Goal: Information Seeking & Learning: Learn about a topic

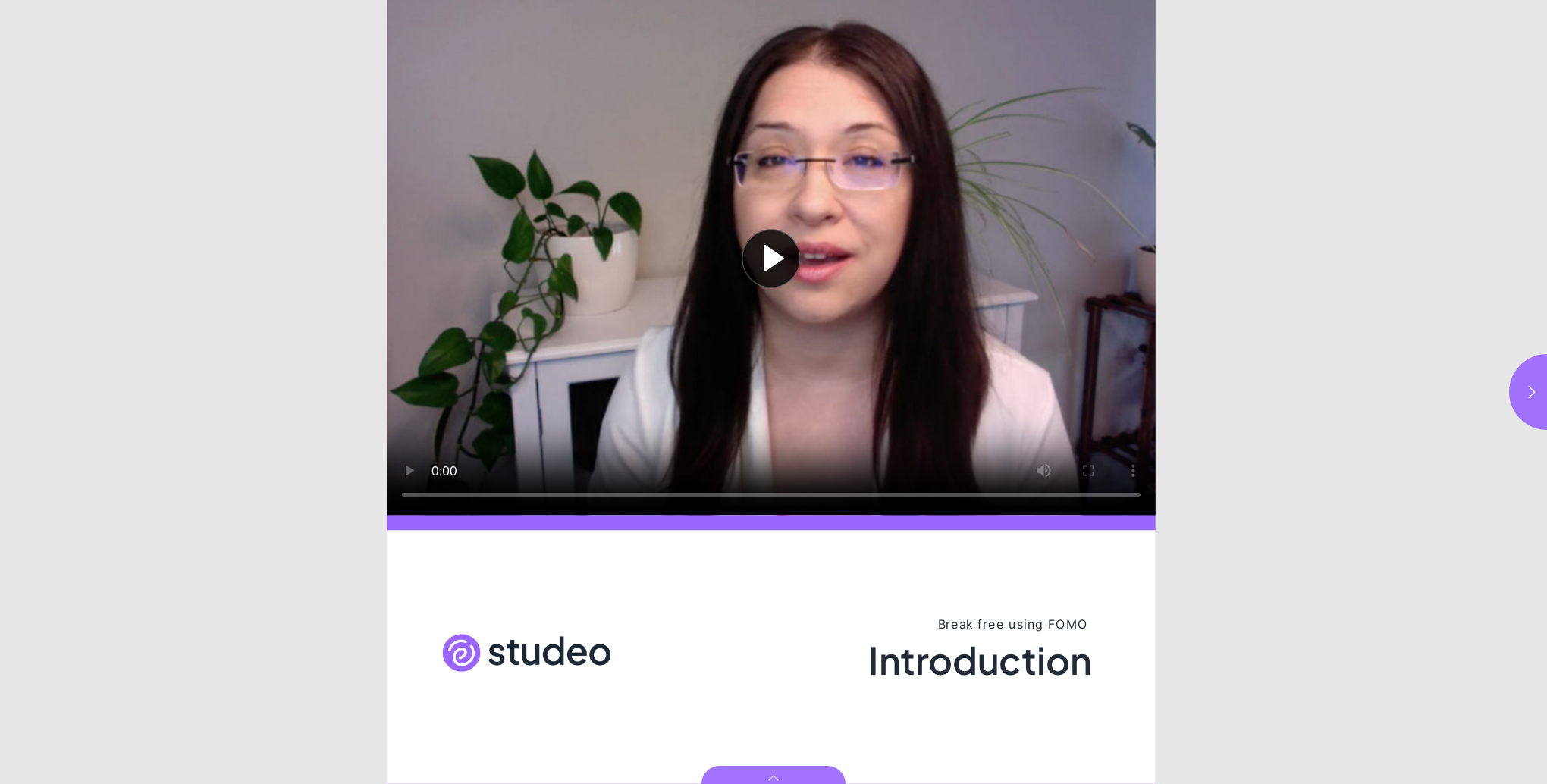
click at [411, 465] on button "Play video" at bounding box center [771, 258] width 769 height 515
click at [1534, 392] on icon "button" at bounding box center [1532, 392] width 15 height 15
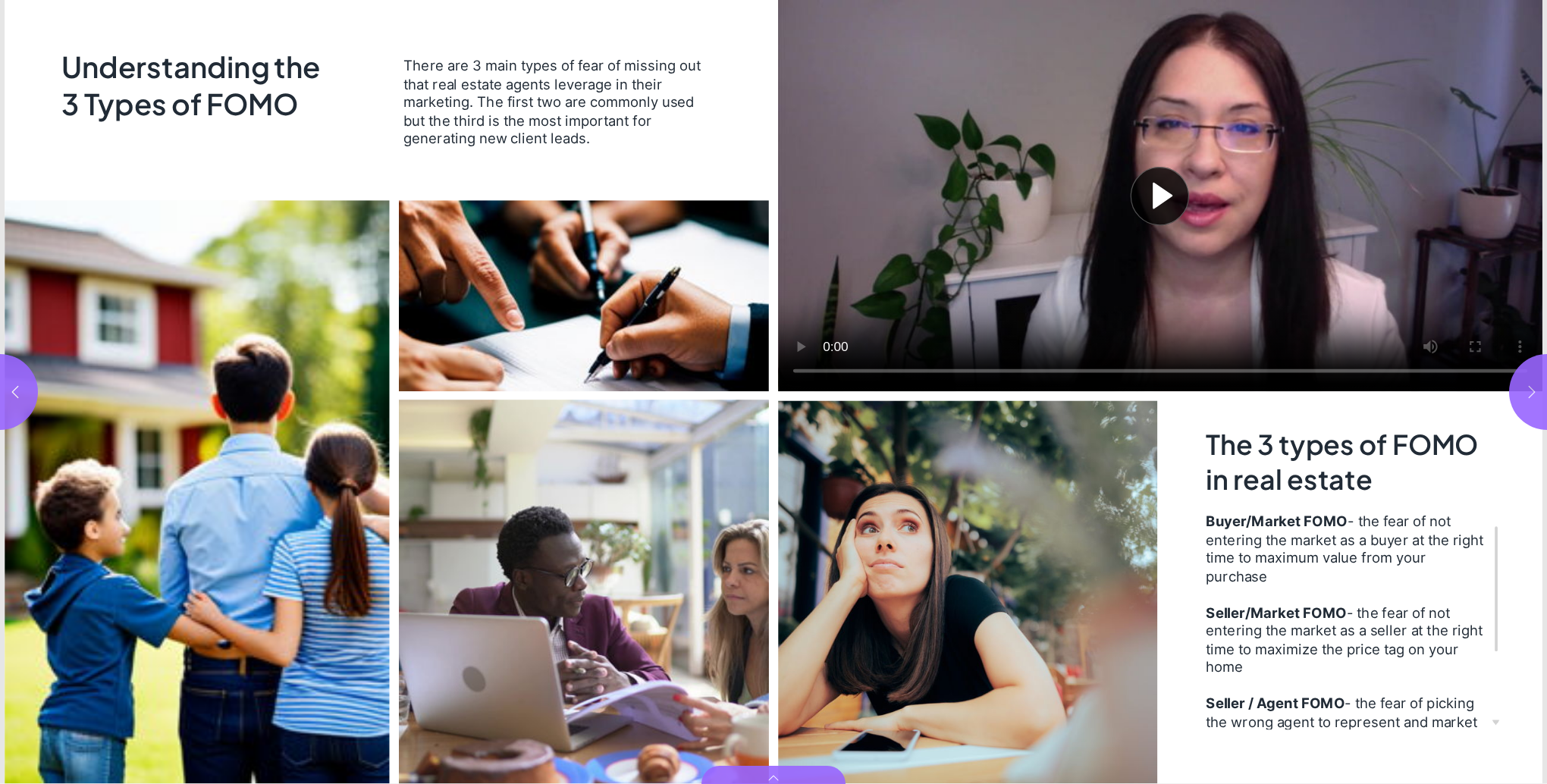
click at [1534, 392] on icon "button" at bounding box center [1532, 392] width 15 height 15
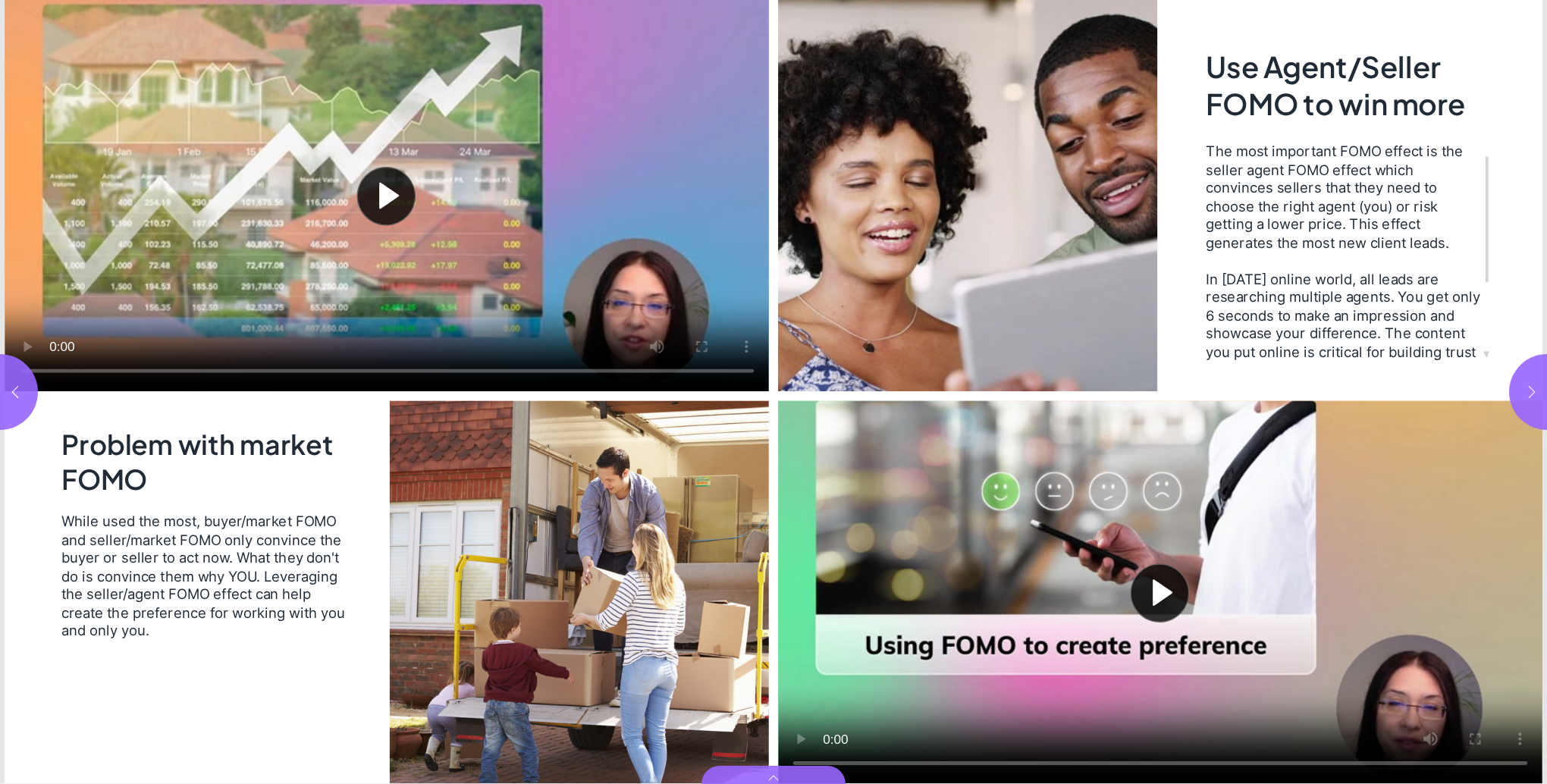
click at [1534, 392] on icon "button" at bounding box center [1532, 392] width 15 height 15
type input "*"
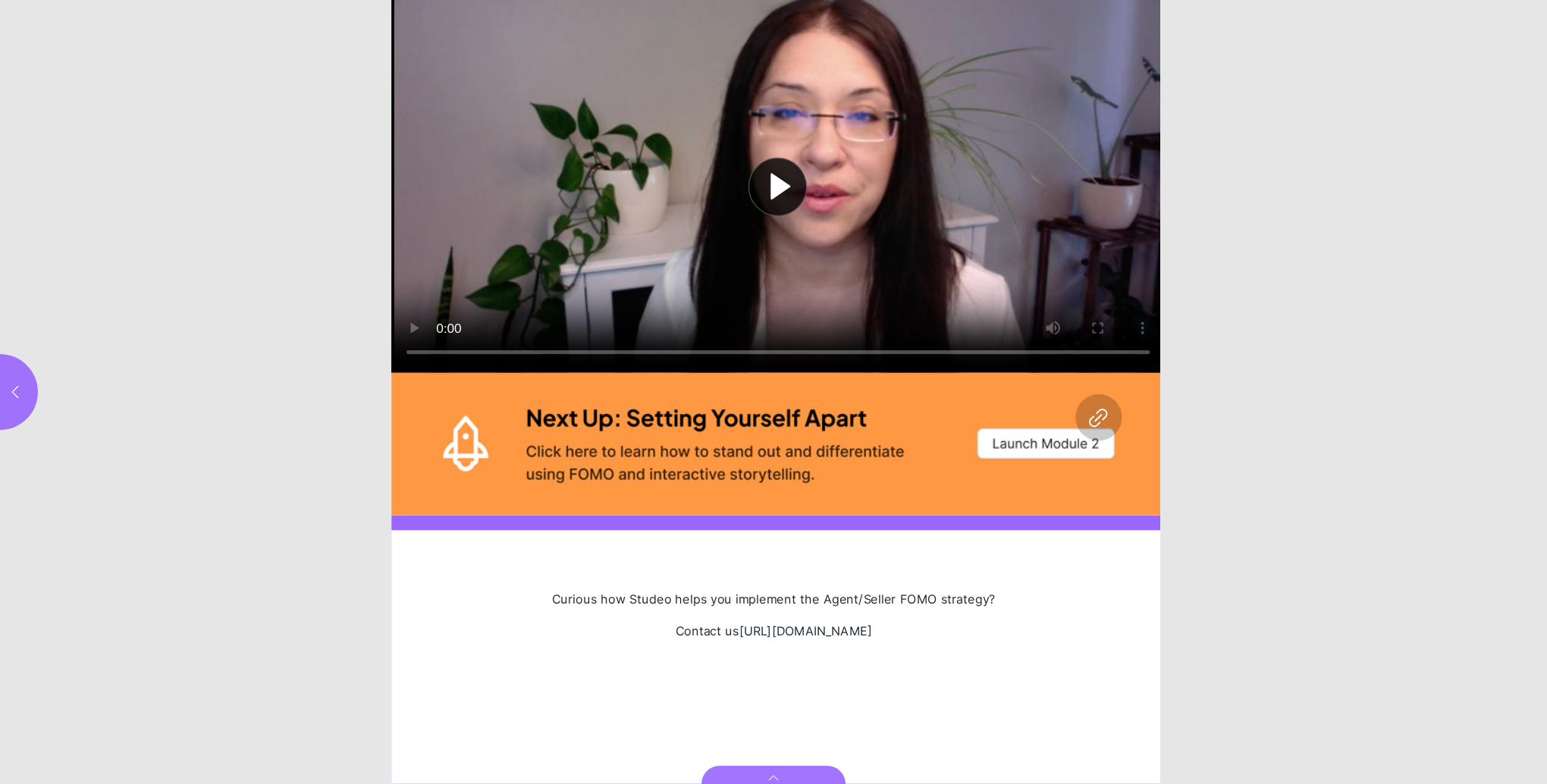
click at [414, 315] on button "Play video" at bounding box center [777, 186] width 773 height 373
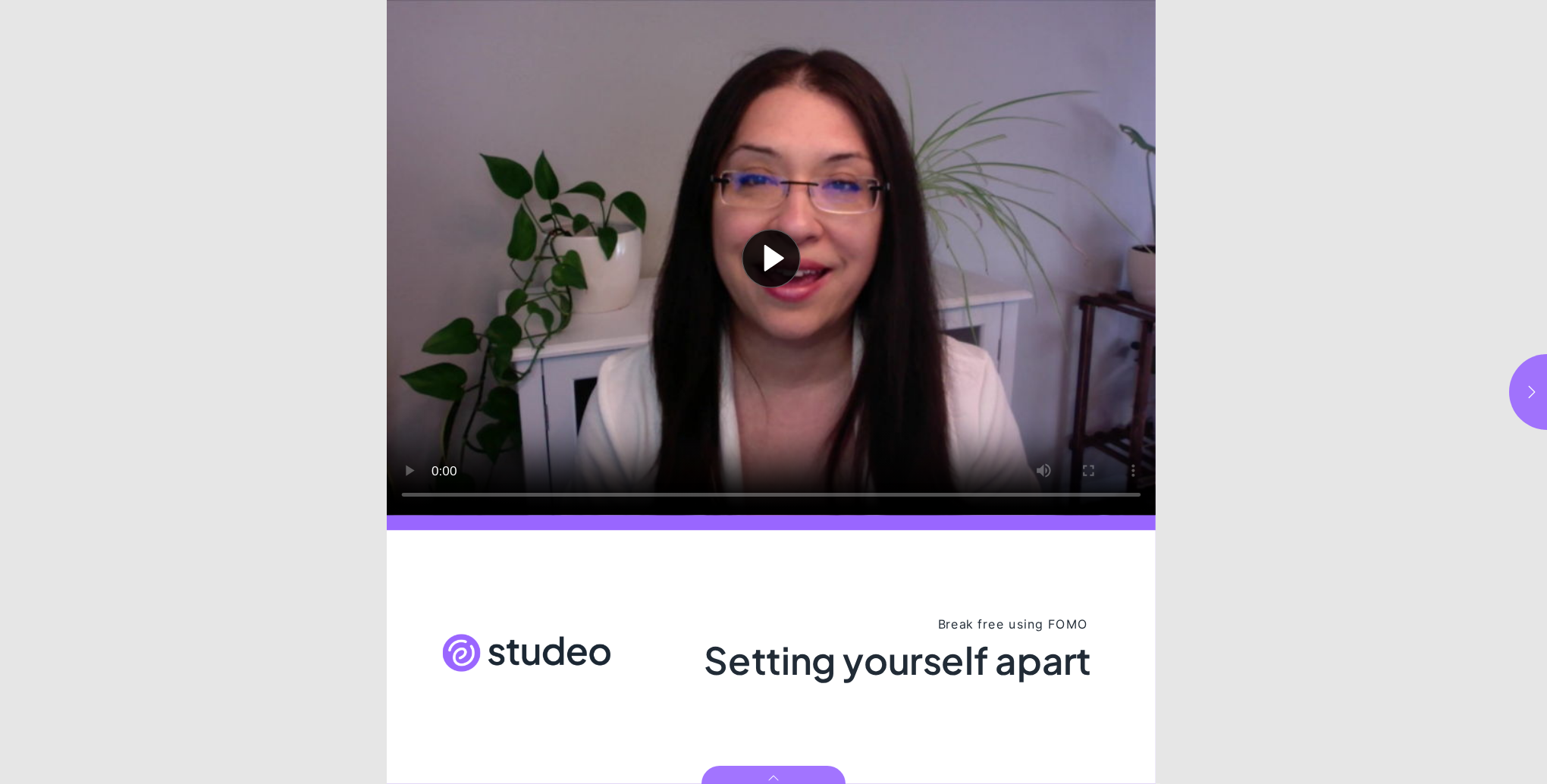
click at [412, 468] on button "Play video" at bounding box center [771, 258] width 769 height 515
click at [1527, 384] on button "button" at bounding box center [1546, 392] width 76 height 76
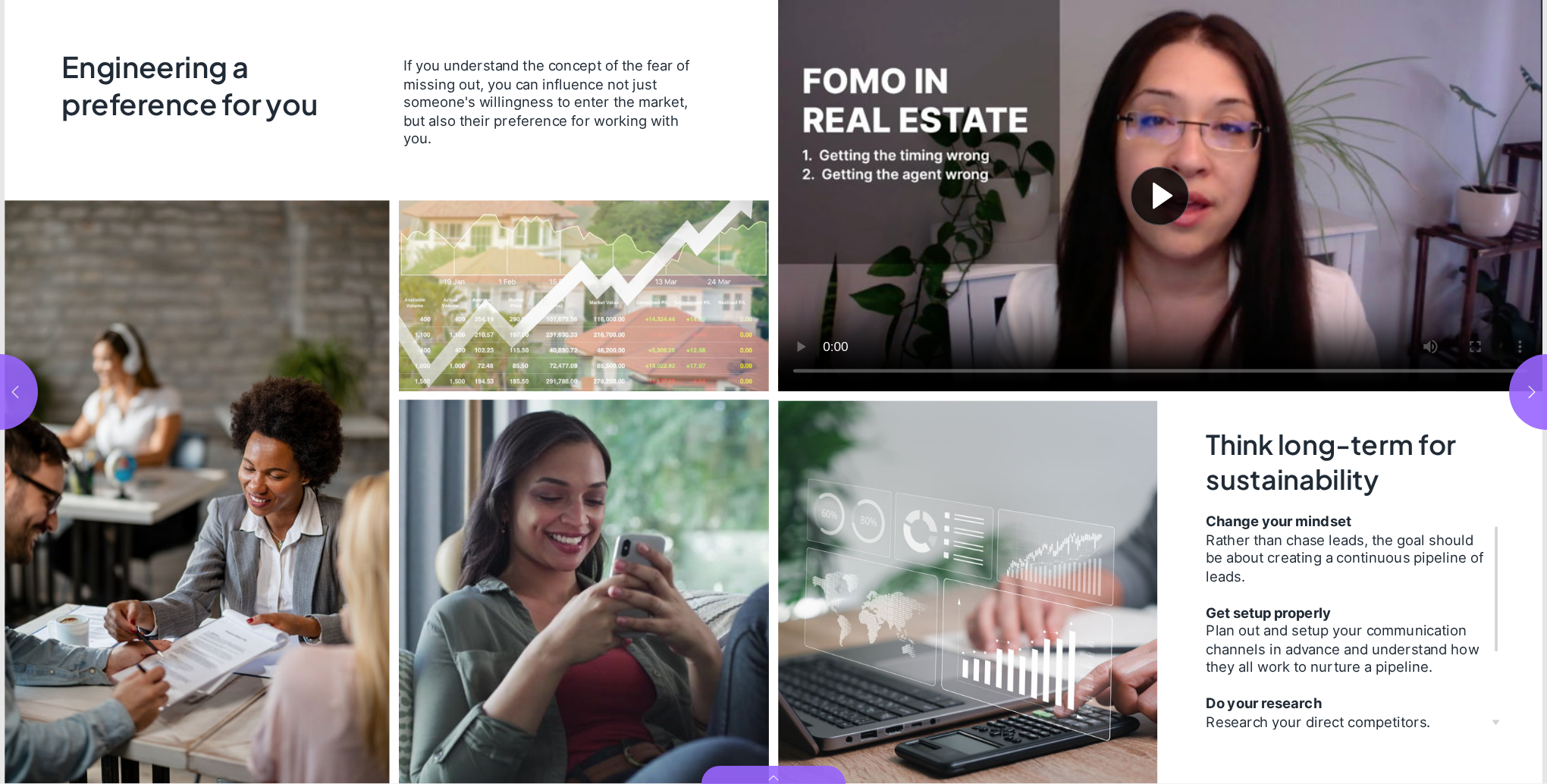
click at [801, 346] on button "Play video" at bounding box center [1160, 195] width 765 height 391
click at [1531, 389] on icon "button" at bounding box center [1532, 392] width 15 height 15
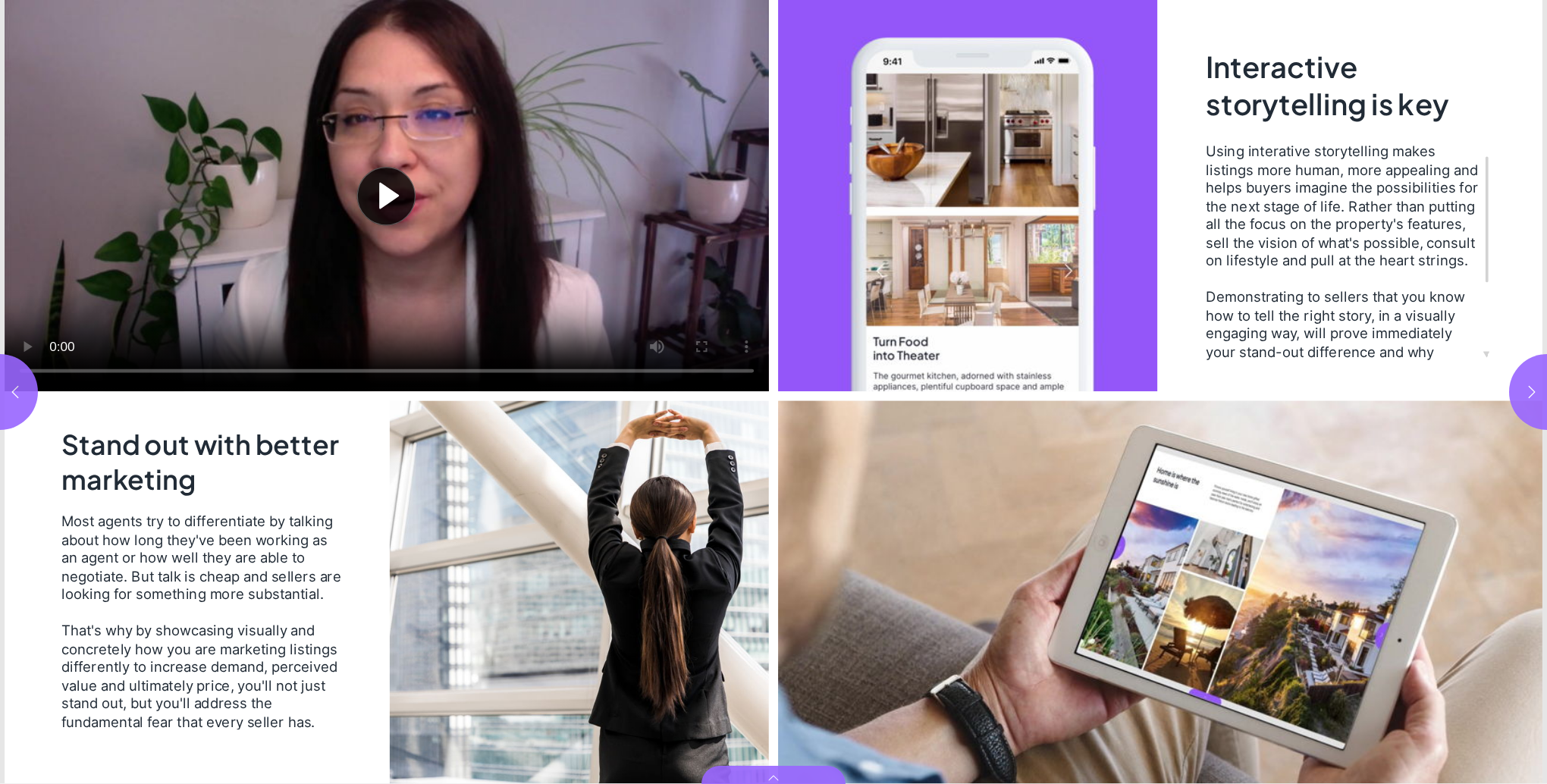
click at [53, 340] on button "Play video" at bounding box center [387, 195] width 765 height 391
click at [1534, 392] on icon "button" at bounding box center [1532, 392] width 15 height 15
type input "*"
